Goal: Task Accomplishment & Management: Manage account settings

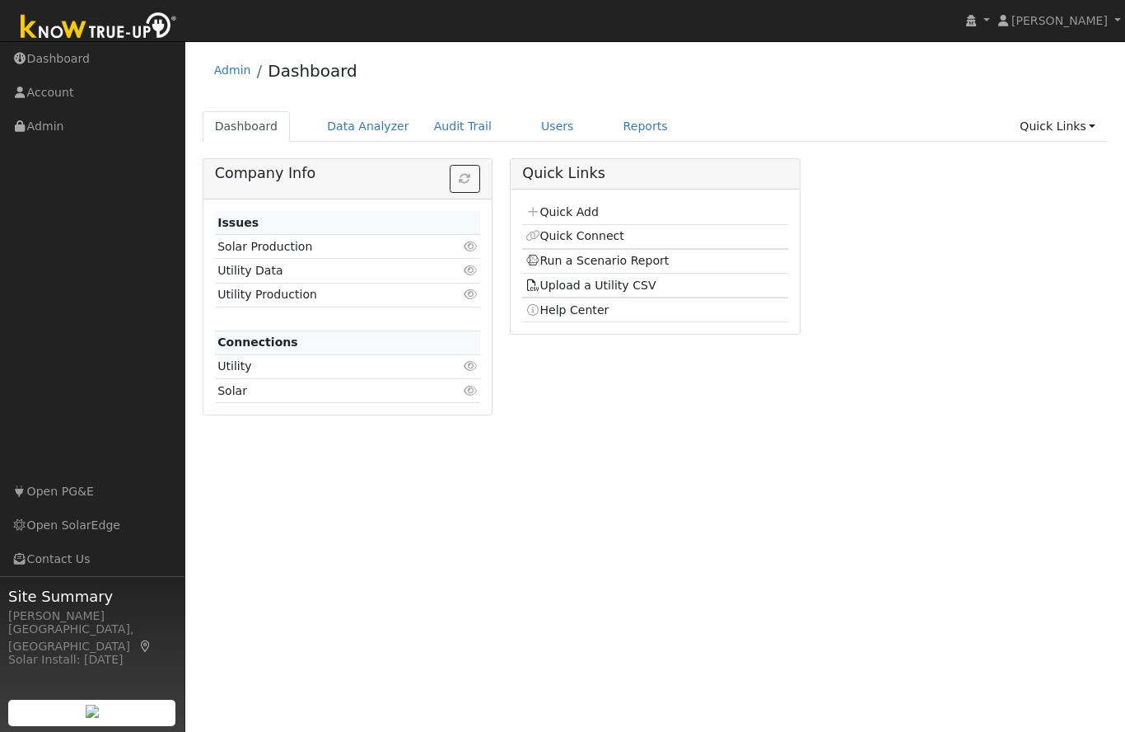
click at [595, 497] on div "User Profile First name Last name Email Email Notifications No Emails No Emails…" at bounding box center [655, 386] width 940 height 690
click at [614, 726] on div "User Profile First name Last name Email Email Notifications No Emails No Emails…" at bounding box center [655, 386] width 940 height 690
click at [653, 620] on div "User Profile First name Last name Email Email Notifications No Emails No Emails…" at bounding box center [655, 386] width 940 height 690
click at [606, 507] on div "User Profile First name Last name Email Email Notifications No Emails No Emails…" at bounding box center [655, 386] width 940 height 690
click at [550, 139] on link "Users" at bounding box center [558, 126] width 58 height 30
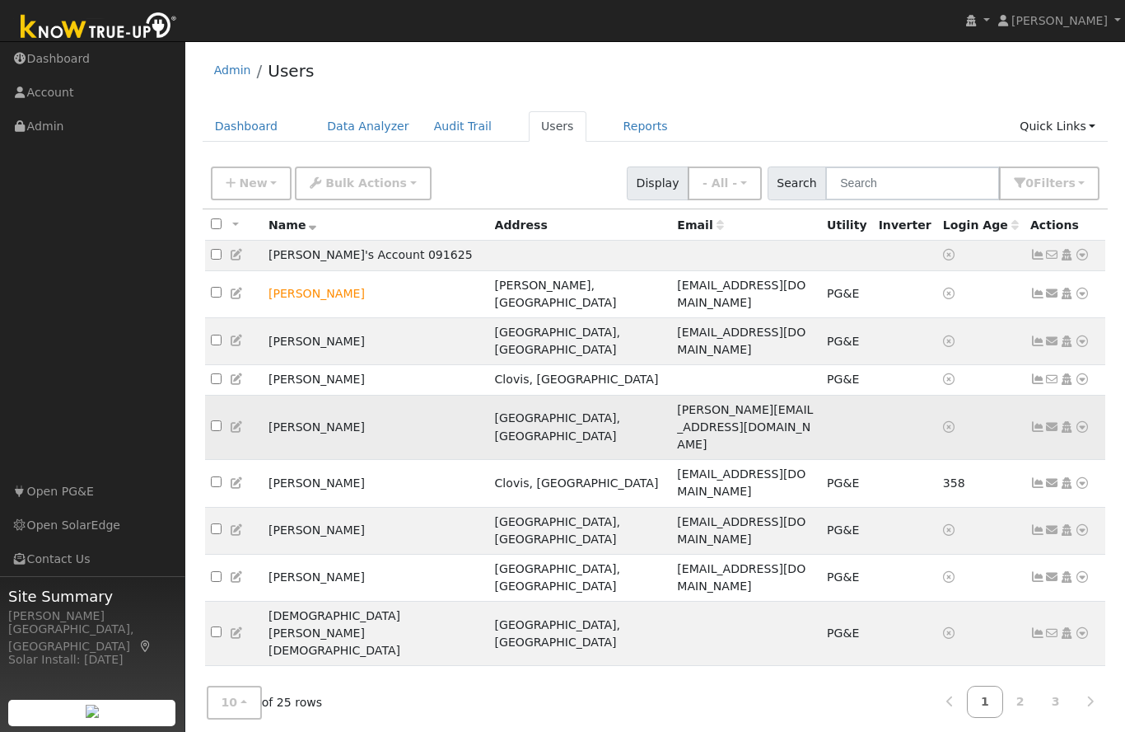
click at [325, 395] on td "Linda Durost" at bounding box center [376, 427] width 227 height 64
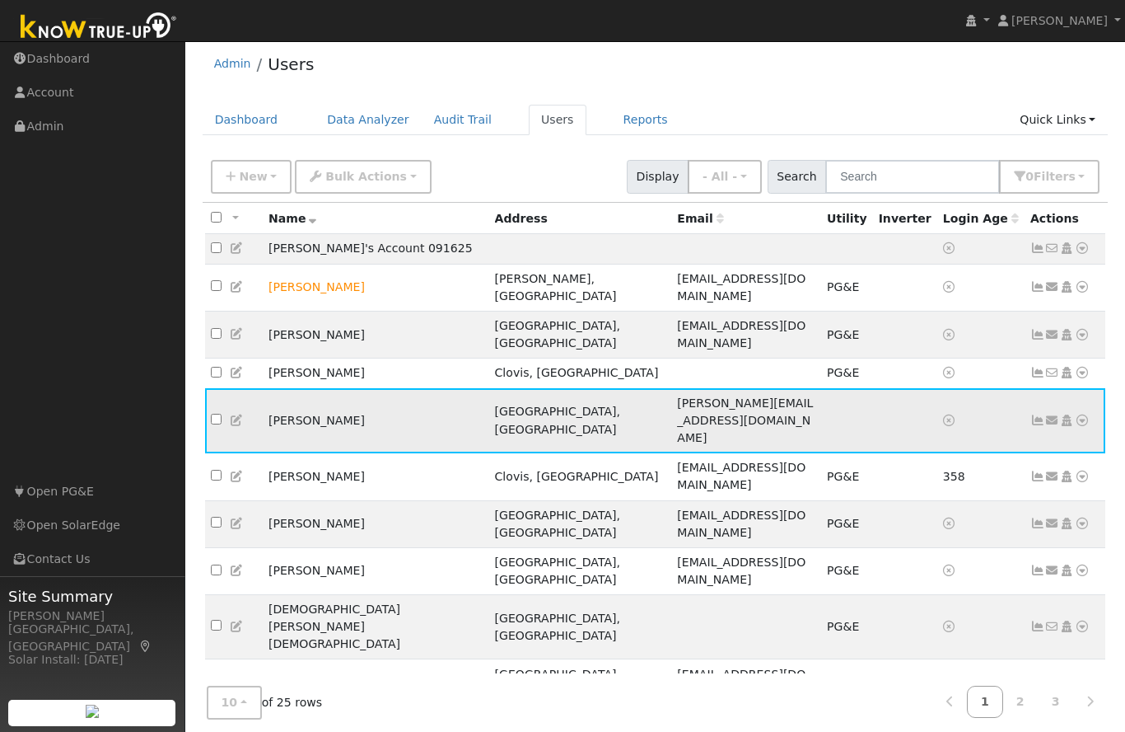
scroll to position [4, 0]
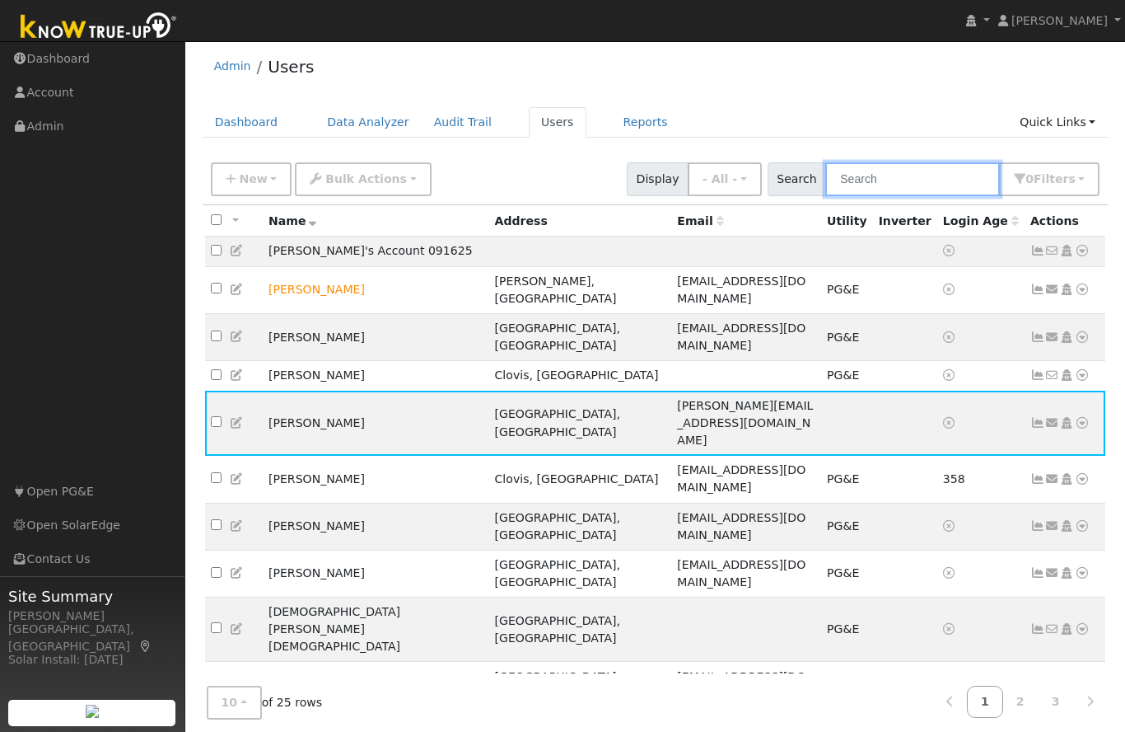
click at [947, 189] on input "text" at bounding box center [913, 179] width 175 height 34
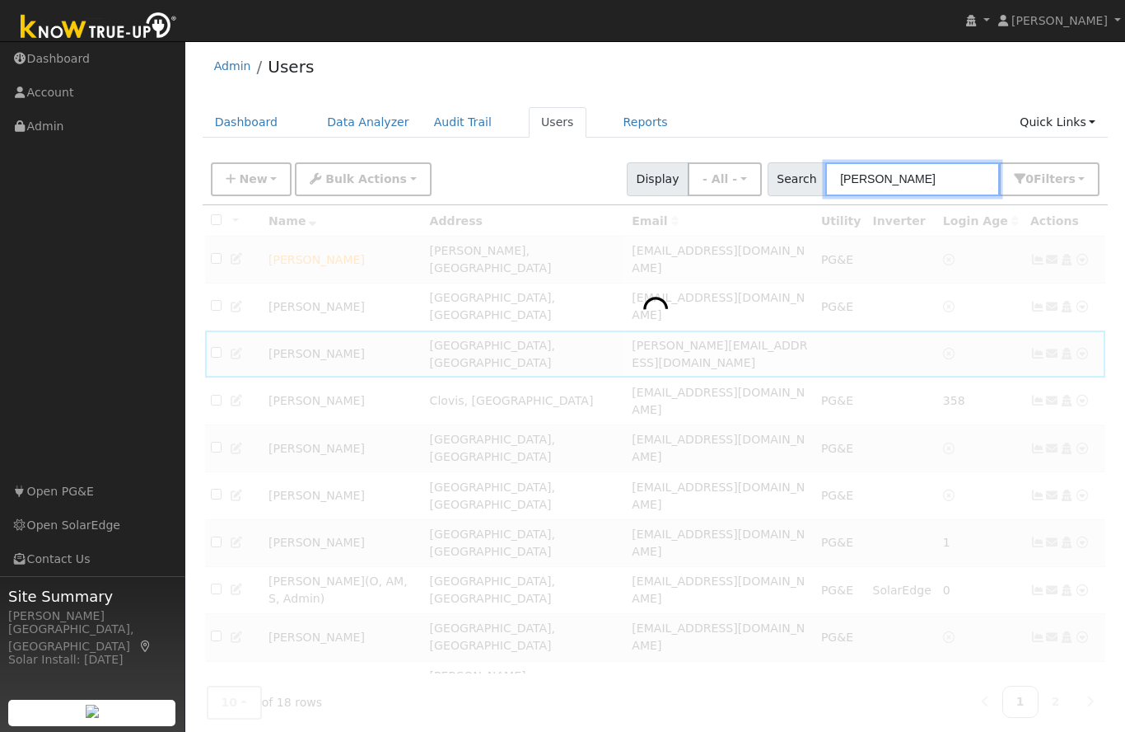
type input "Meza"
click at [913, 374] on div at bounding box center [656, 463] width 906 height 517
click at [574, 586] on div at bounding box center [656, 463] width 906 height 517
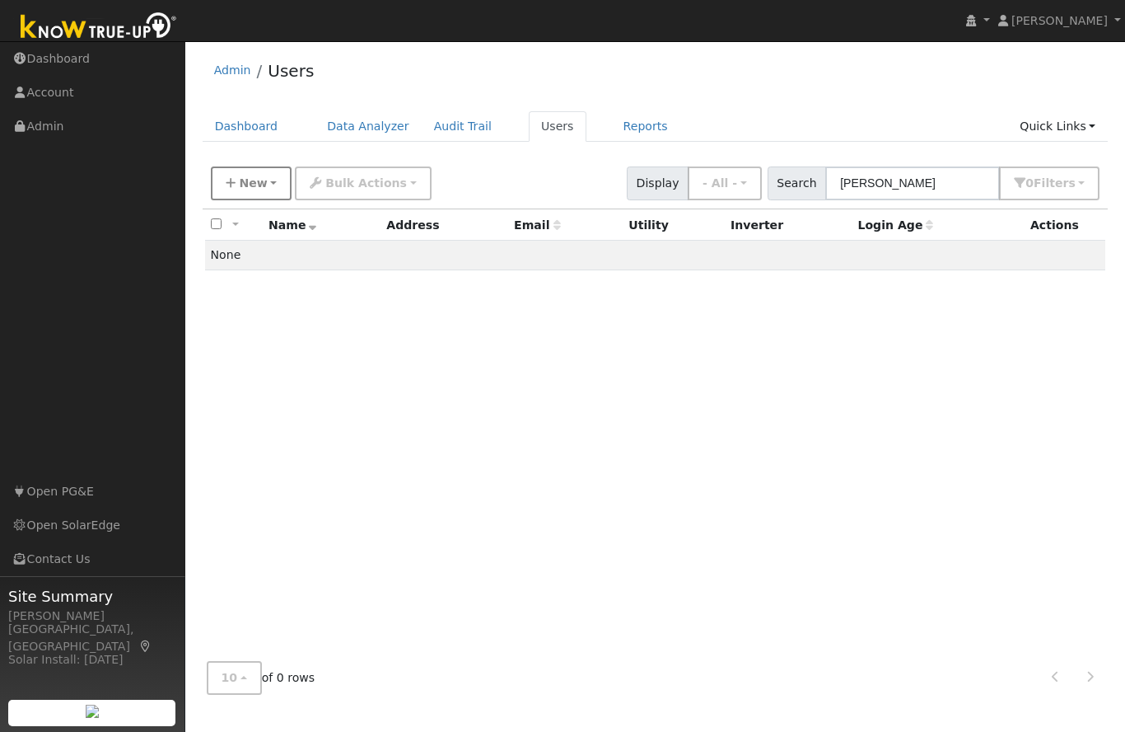
click at [250, 176] on span "New" at bounding box center [253, 182] width 28 height 13
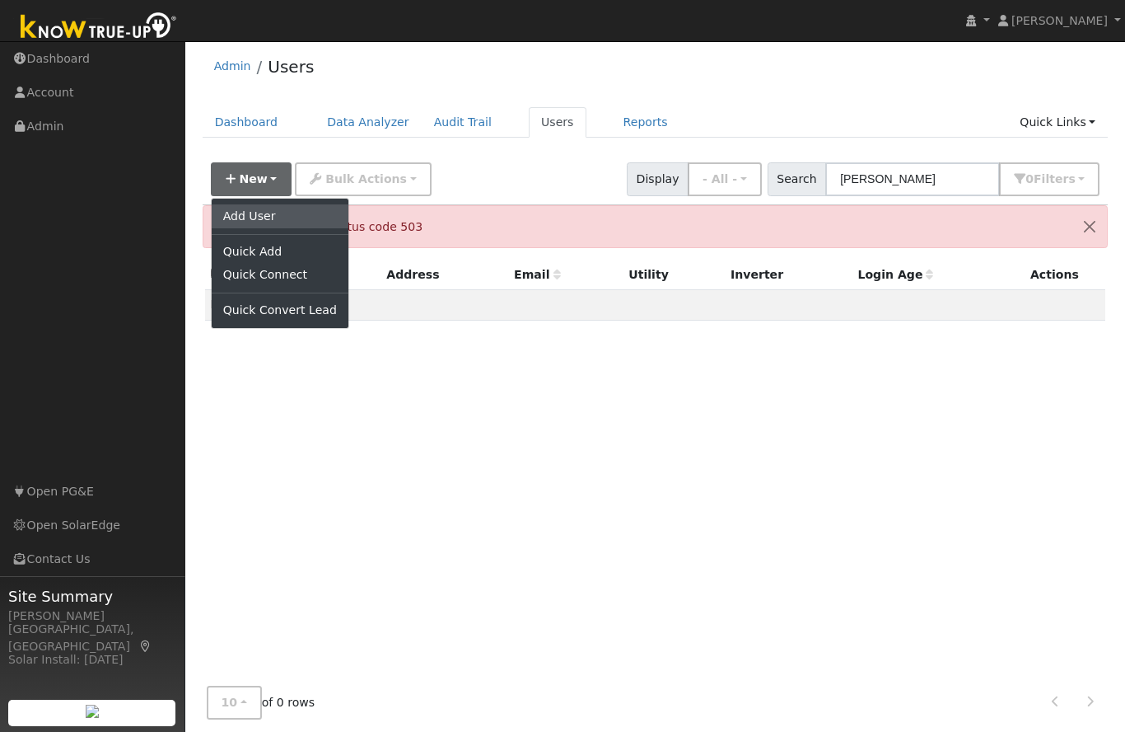
click at [273, 218] on link "Add User" at bounding box center [280, 215] width 137 height 23
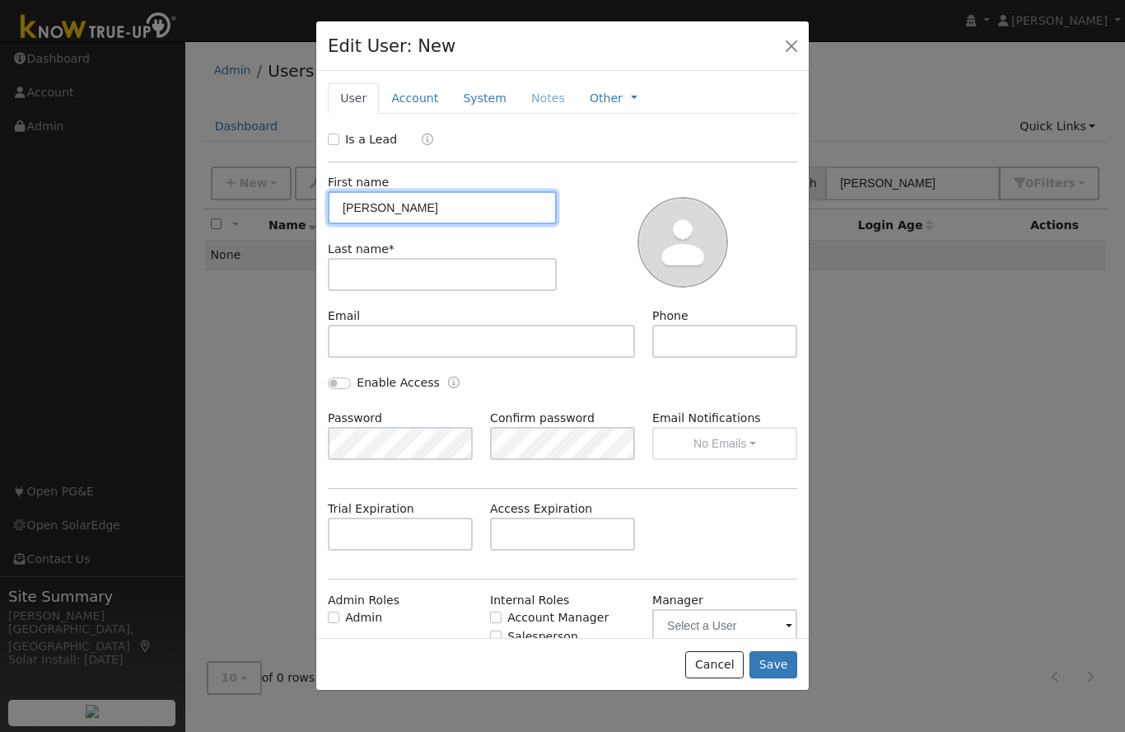
type input "Enrique"
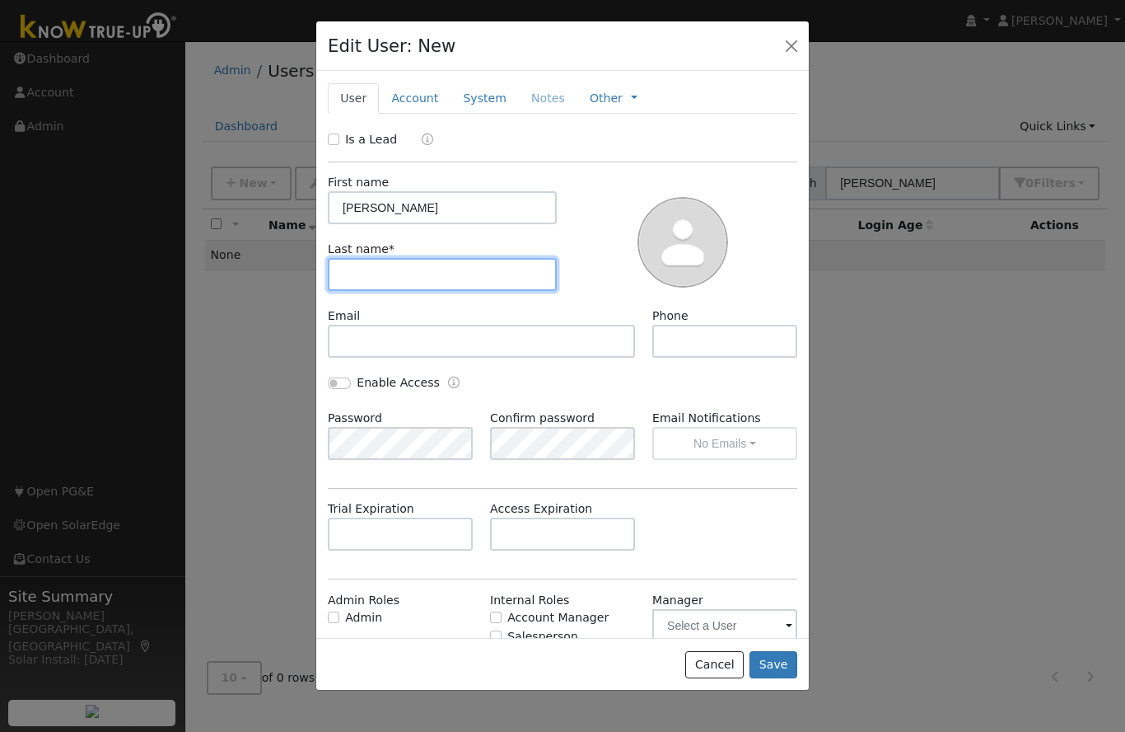
click at [464, 278] on input "text" at bounding box center [442, 274] width 229 height 33
type input "Meza"
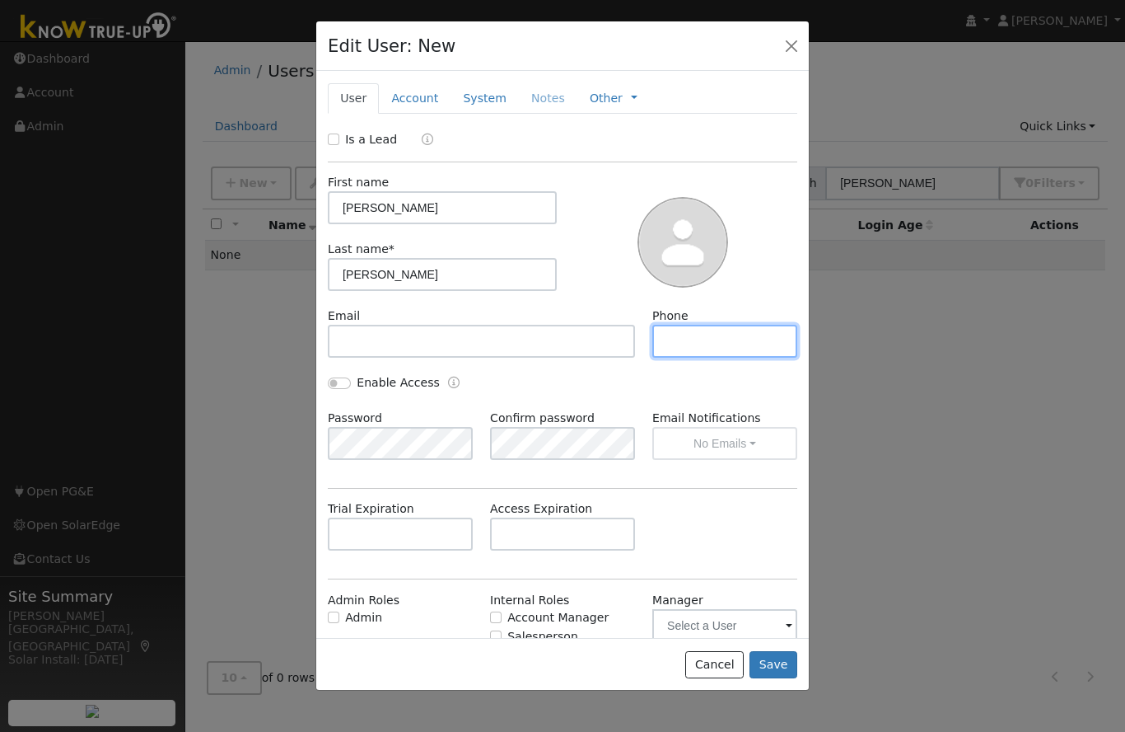
click at [709, 343] on input "text" at bounding box center [724, 341] width 145 height 33
type input "559-392-6240"
click at [792, 46] on button "button" at bounding box center [791, 45] width 23 height 23
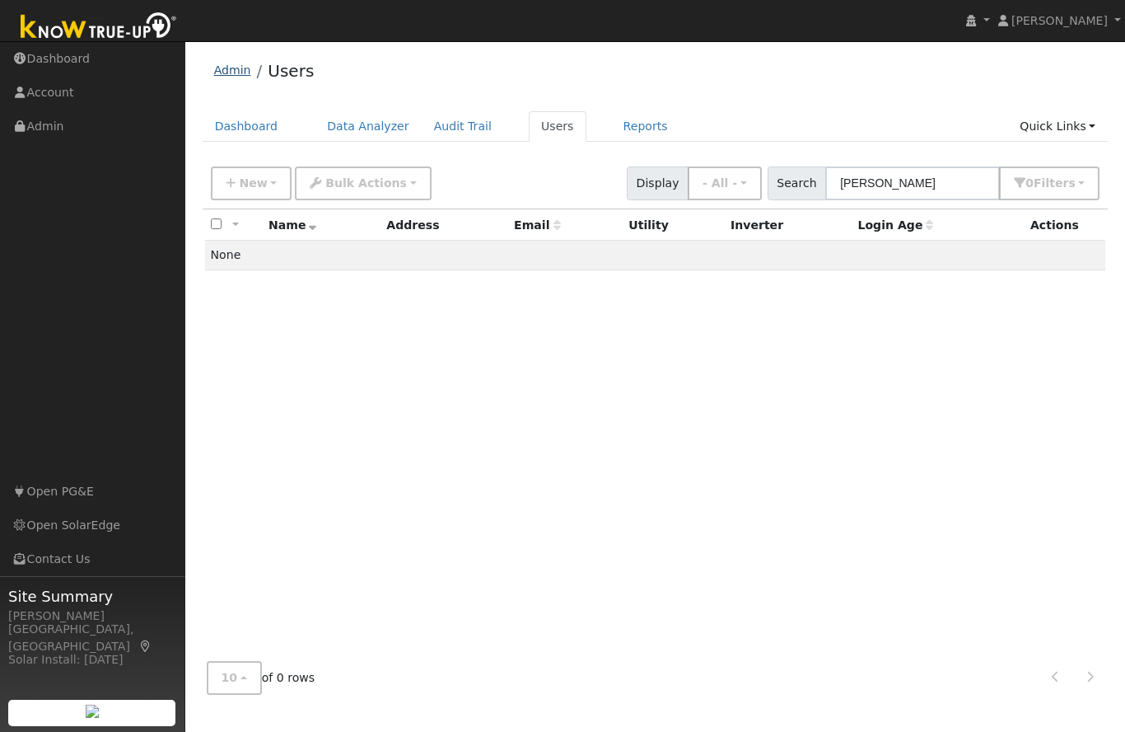
click at [233, 68] on link "Admin" at bounding box center [232, 69] width 37 height 13
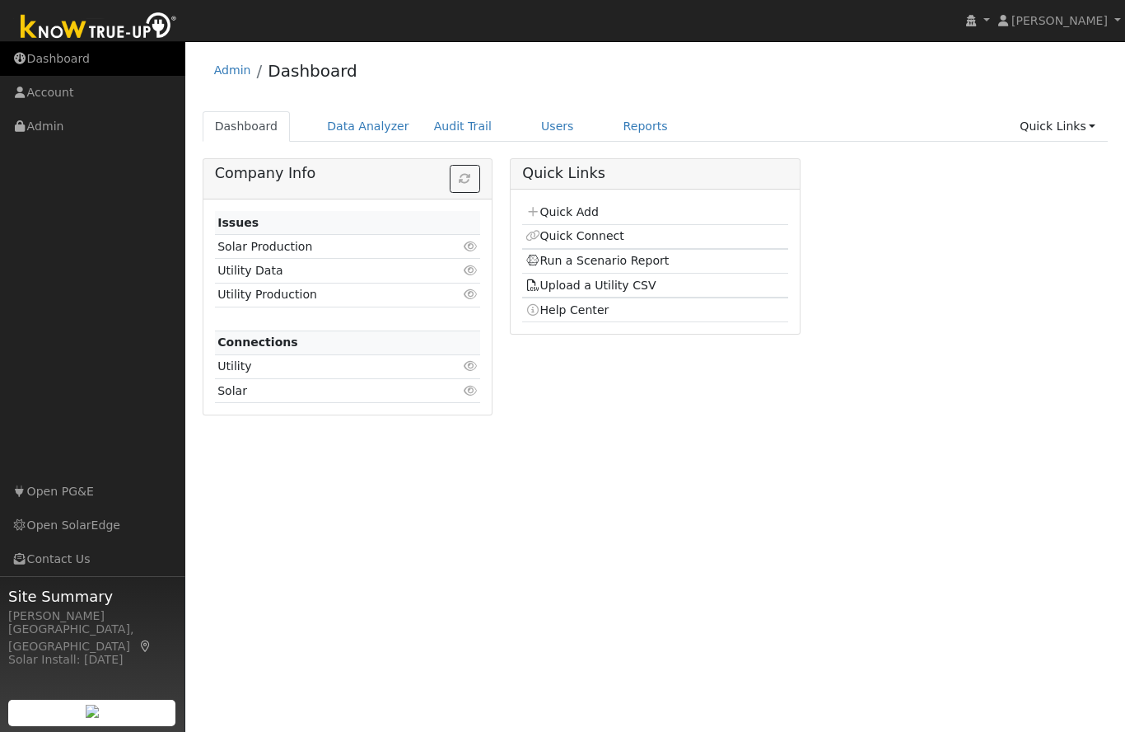
click at [44, 58] on link "Dashboard" at bounding box center [92, 59] width 185 height 34
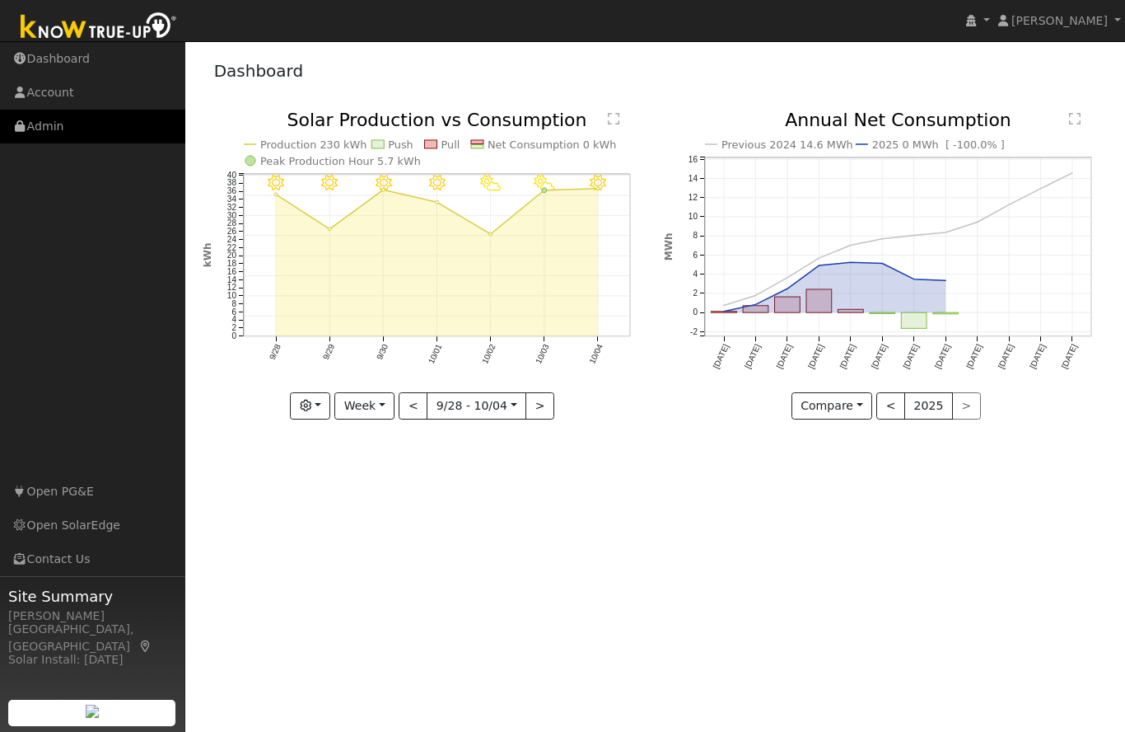
click at [43, 130] on link "Admin" at bounding box center [92, 127] width 185 height 34
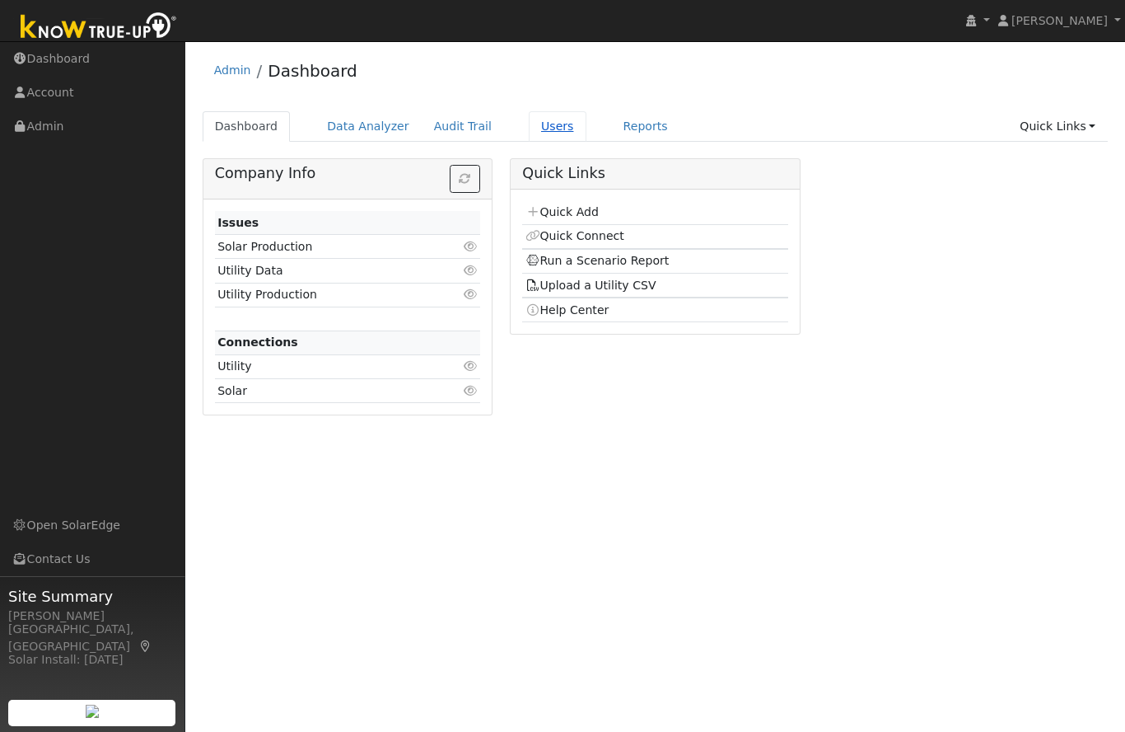
click at [553, 136] on link "Users" at bounding box center [558, 126] width 58 height 30
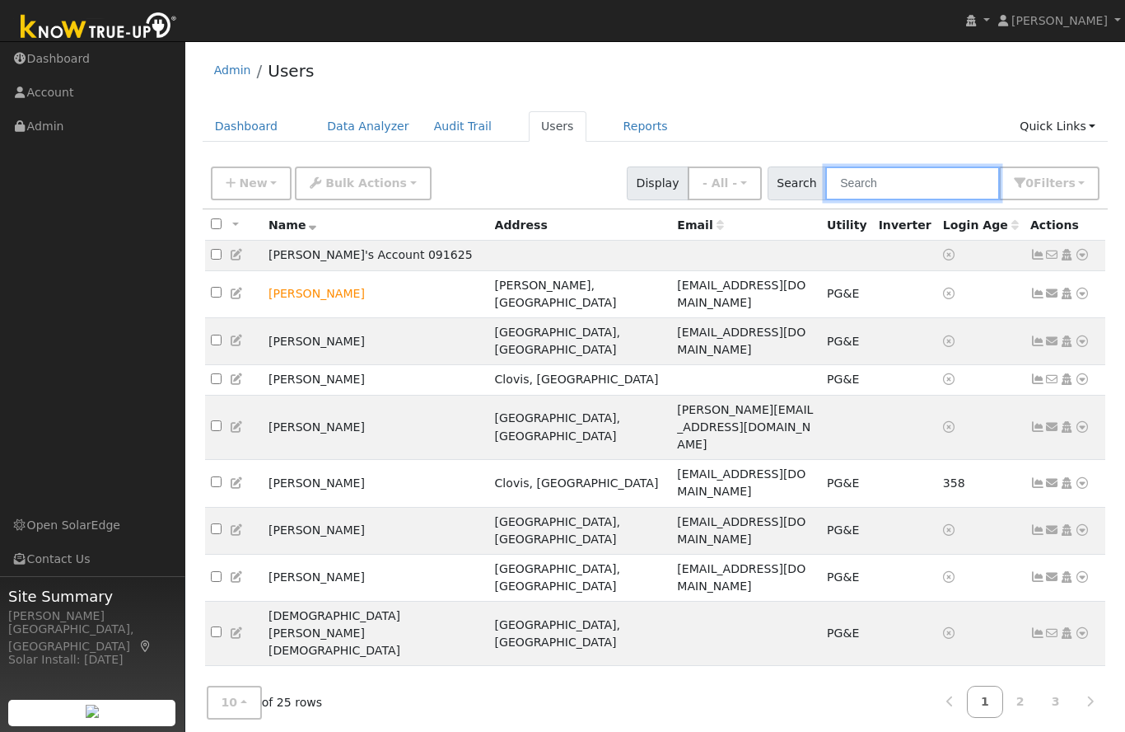
click at [892, 190] on input "text" at bounding box center [913, 183] width 175 height 34
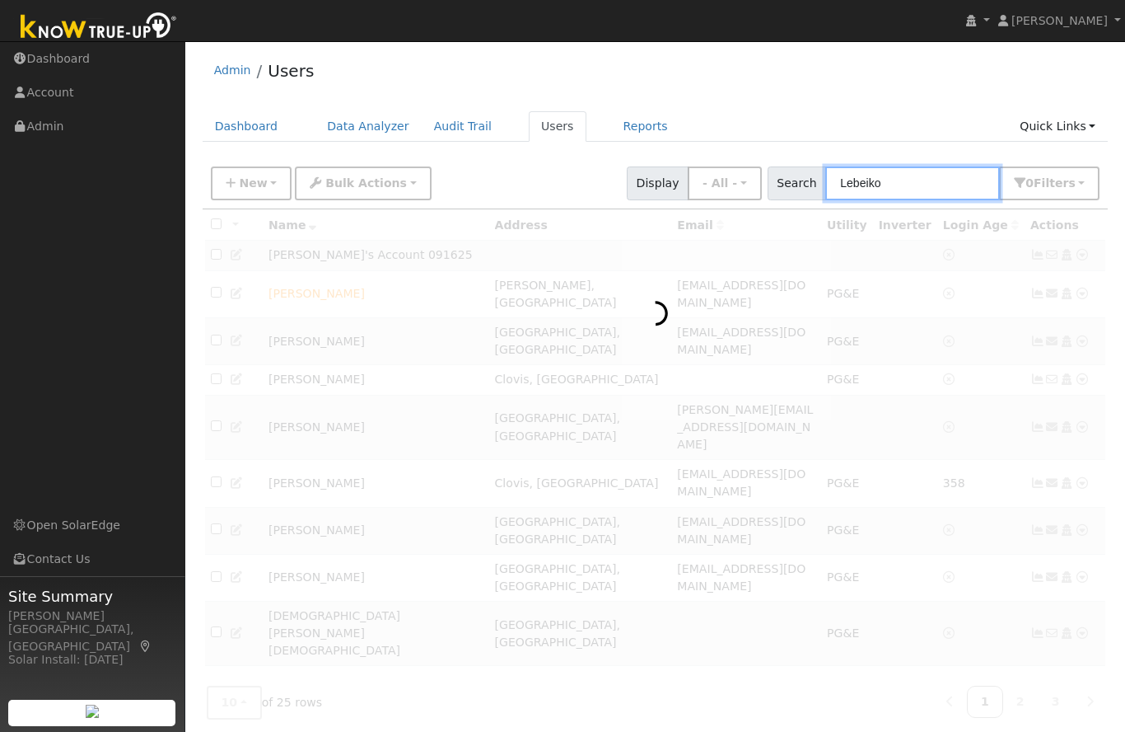
type input "Lebeiko"
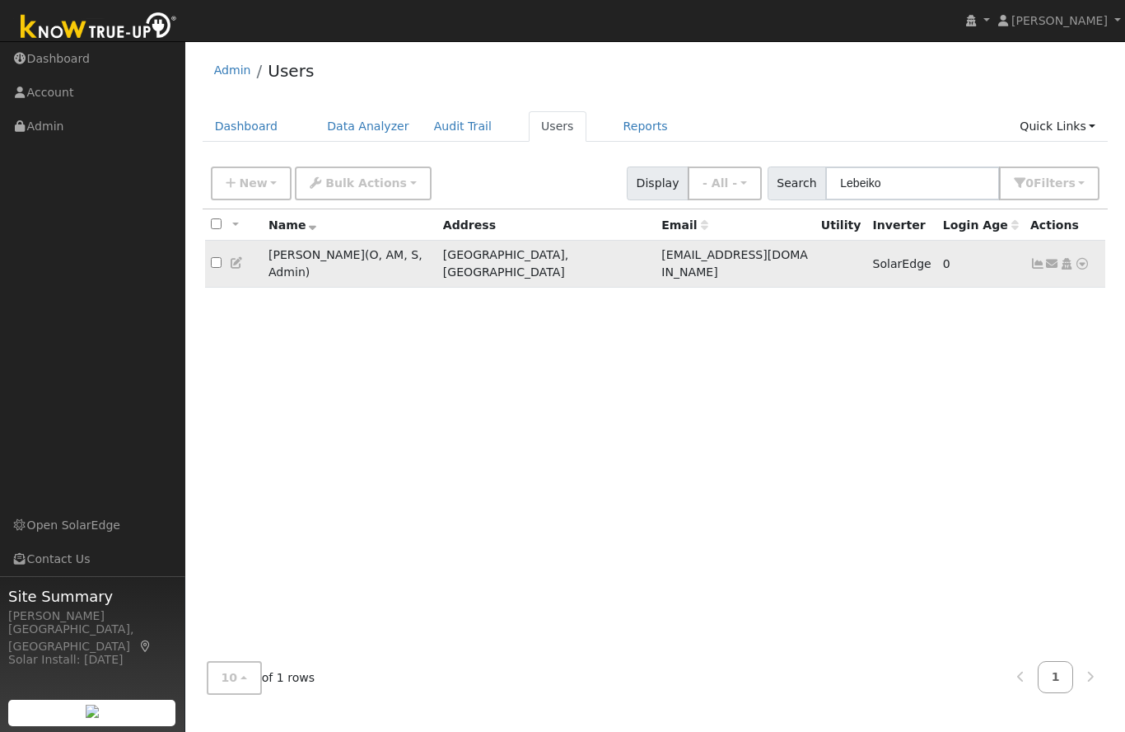
click at [1083, 258] on icon at bounding box center [1082, 264] width 15 height 12
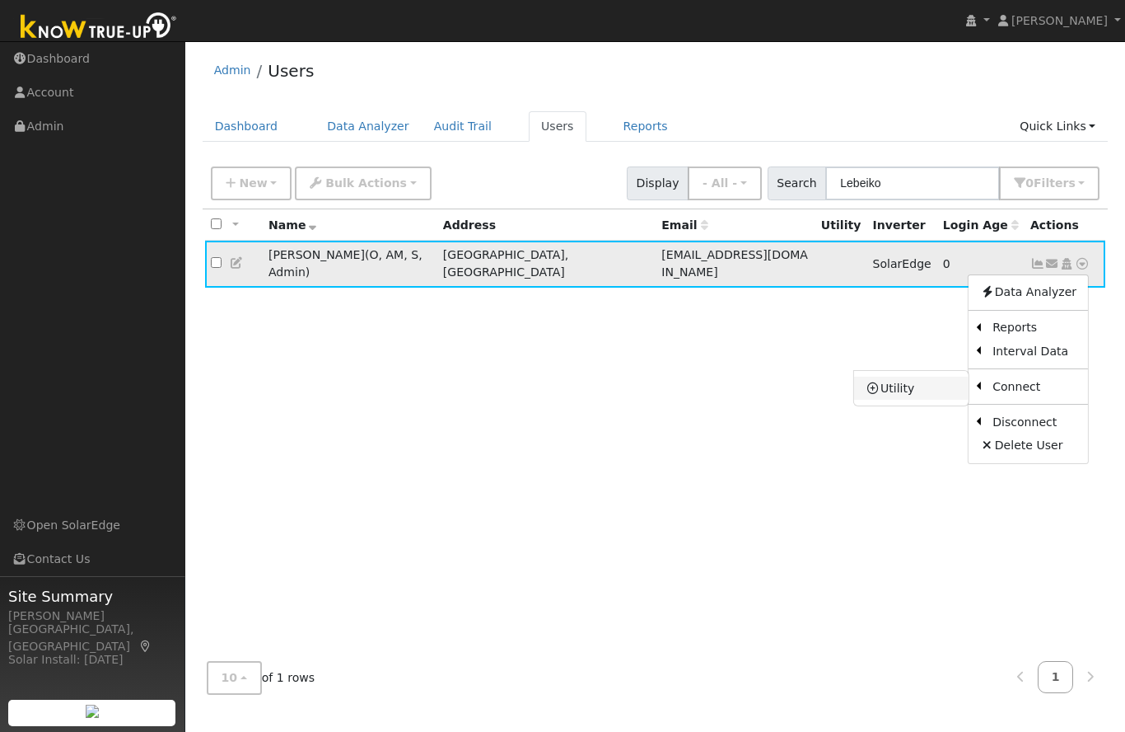
click at [920, 383] on link "Utility" at bounding box center [911, 388] width 115 height 23
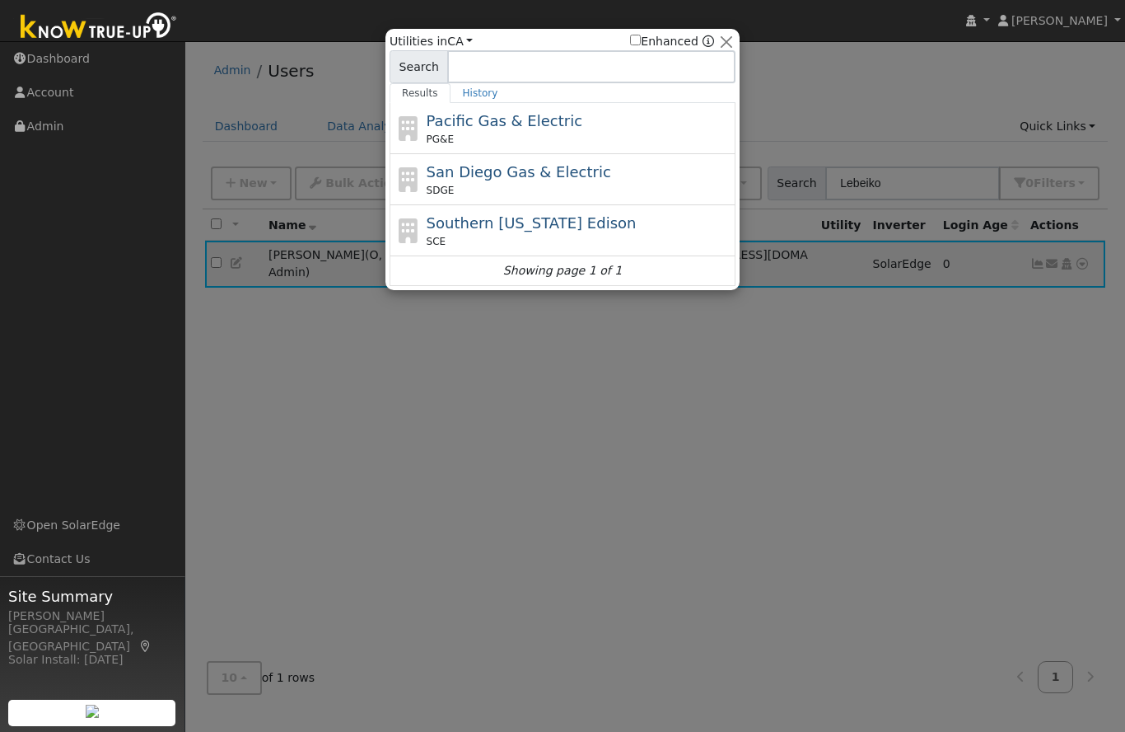
click at [490, 131] on div "Pacific Gas & Electric PG&E" at bounding box center [580, 128] width 306 height 37
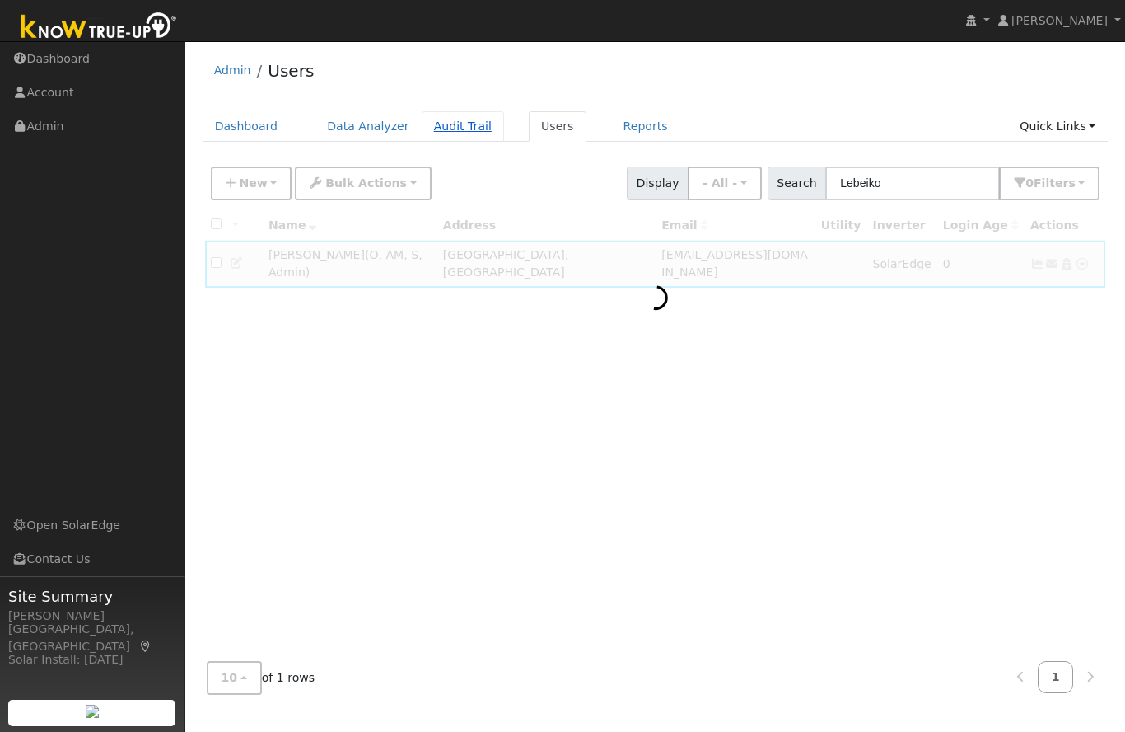
scroll to position [28, 0]
